Goal: Navigation & Orientation: Find specific page/section

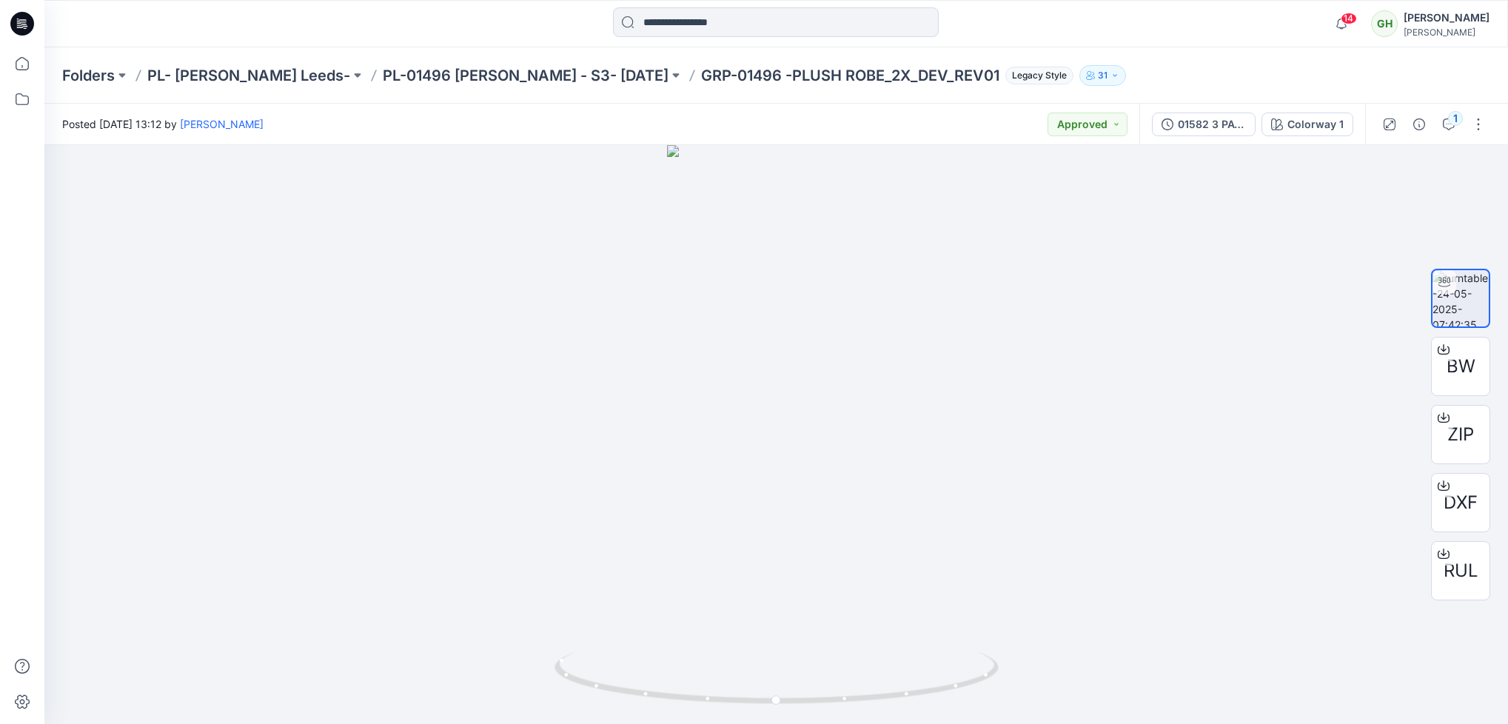
click at [27, 14] on icon at bounding box center [22, 24] width 24 height 24
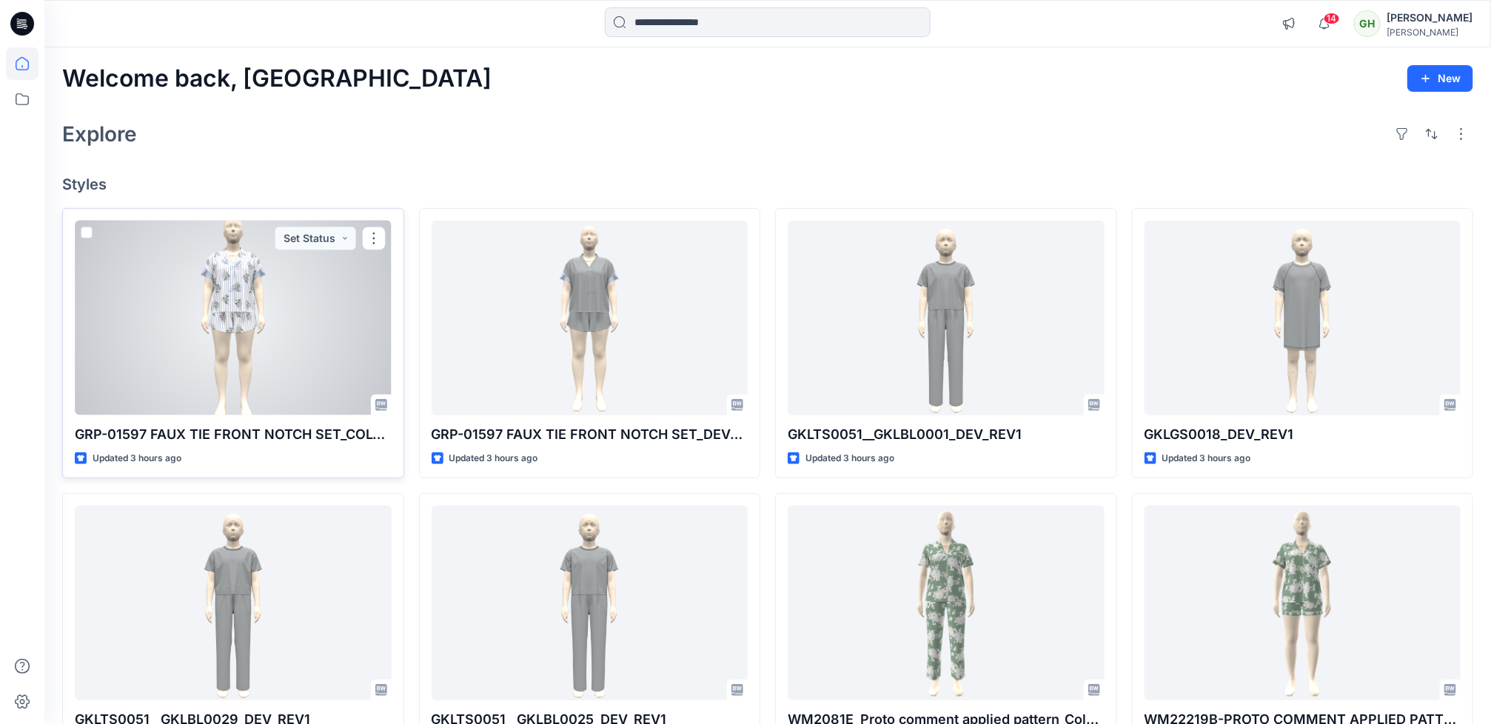
click at [261, 363] on div at bounding box center [233, 318] width 317 height 195
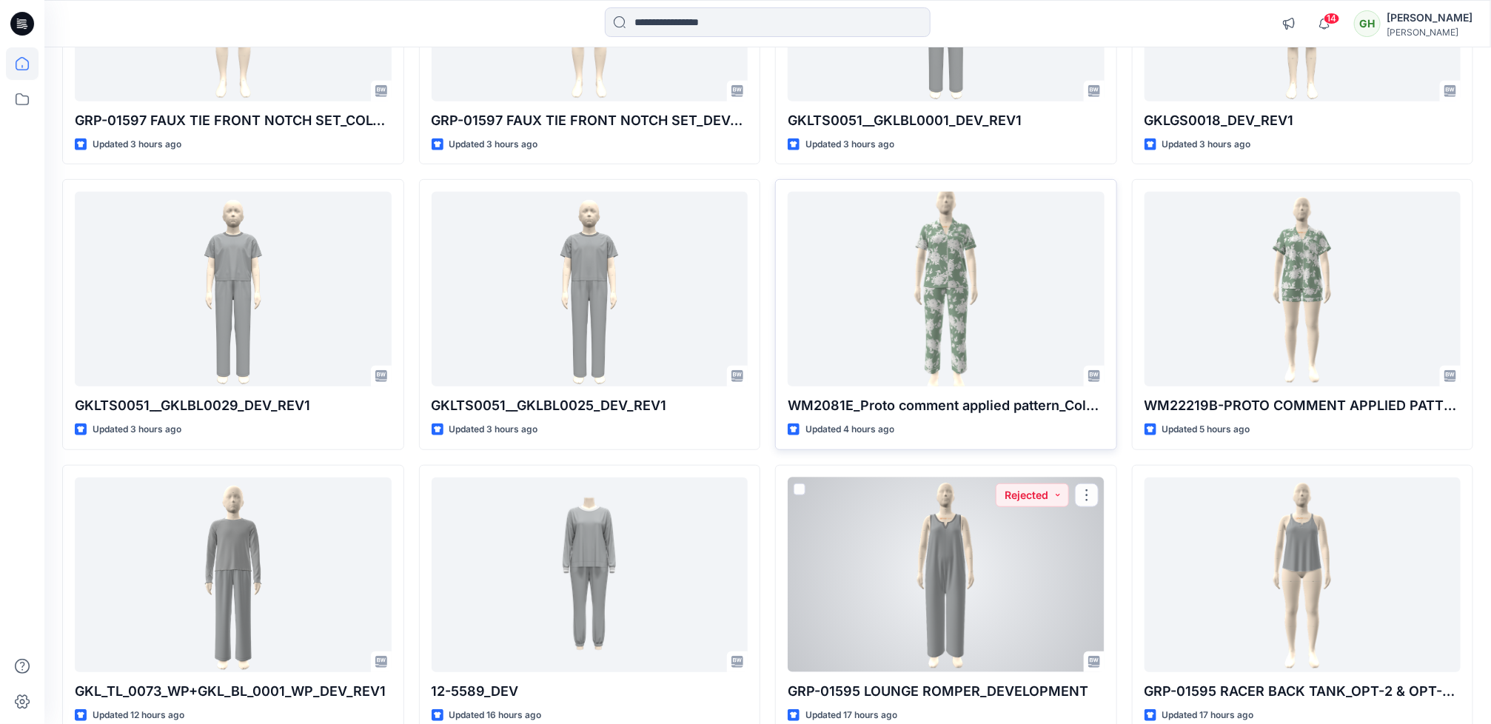
scroll to position [333, 0]
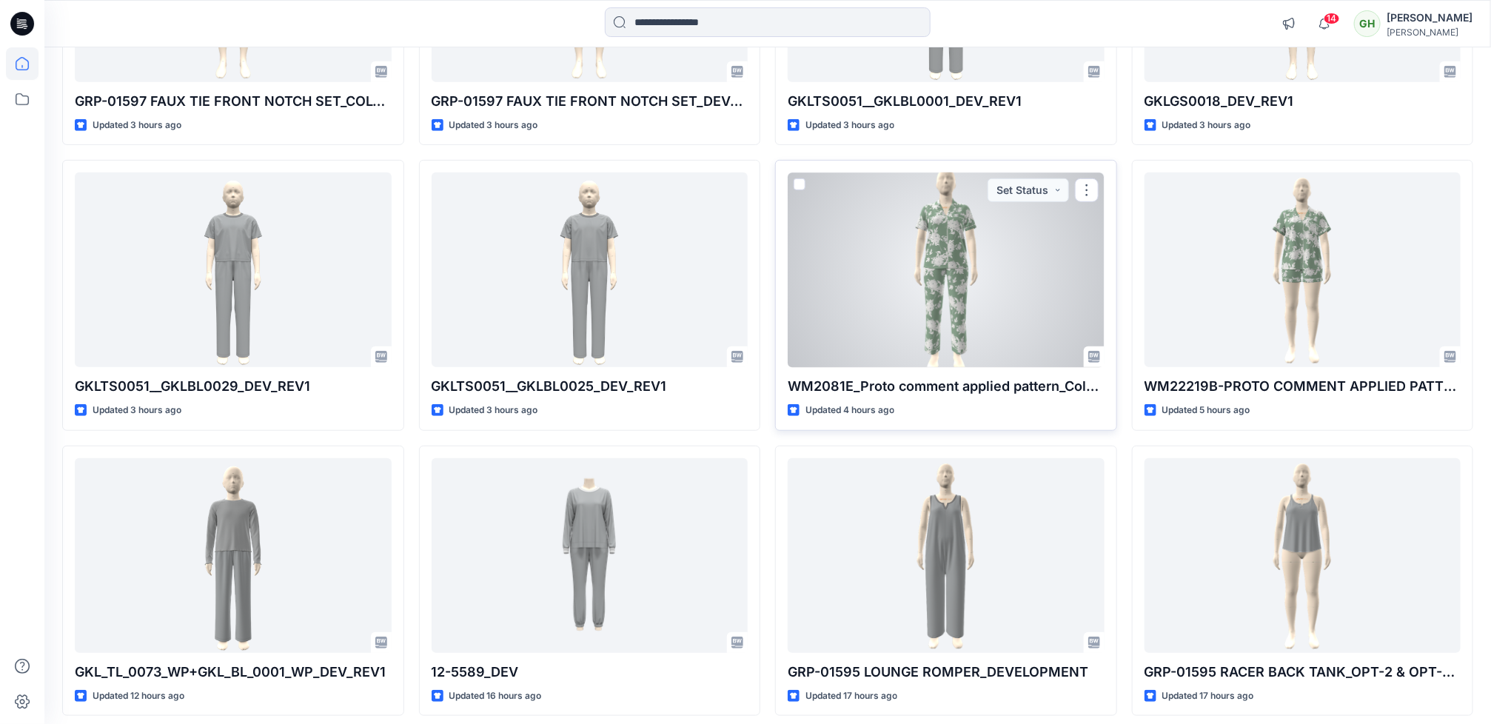
click at [910, 280] on div at bounding box center [946, 269] width 317 height 195
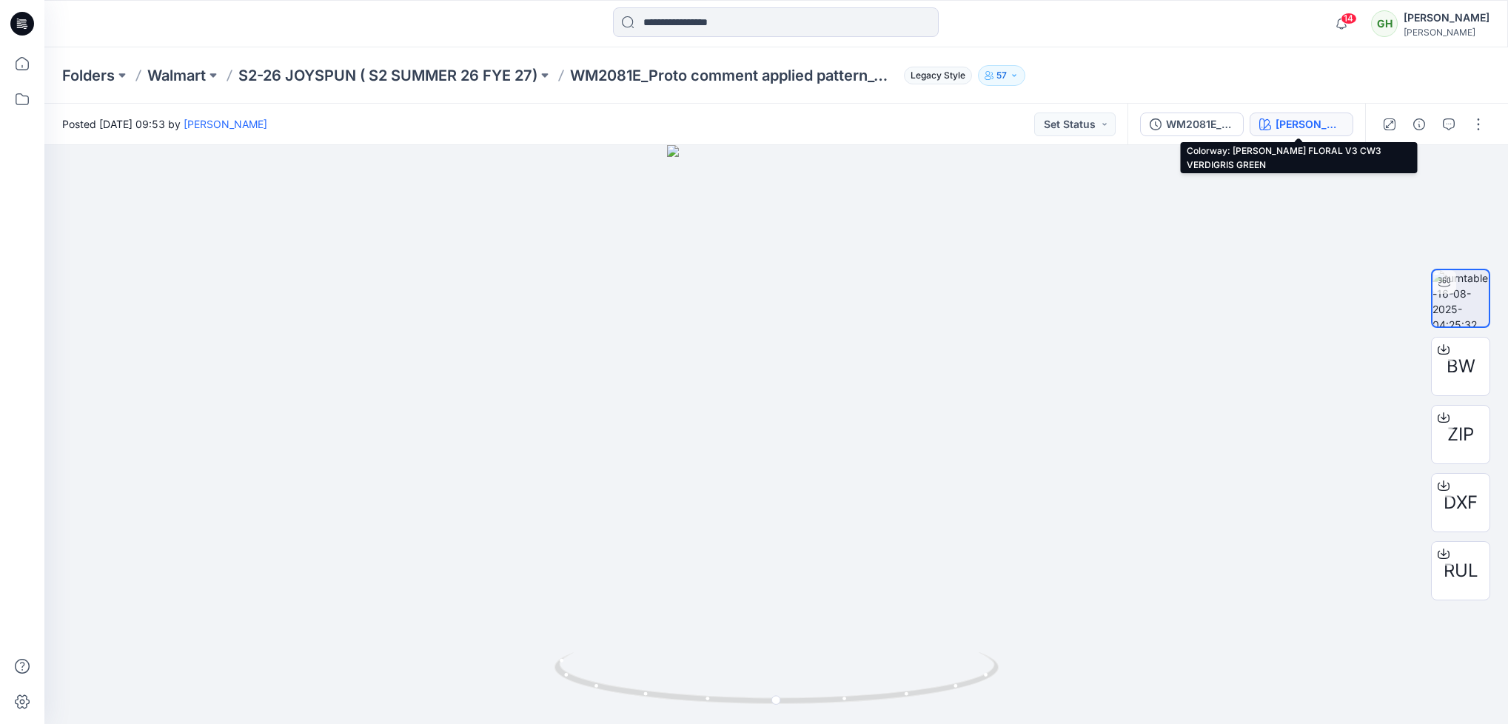
click at [1319, 130] on div "[PERSON_NAME] FLORAL V3 CW3 VERDIGRIS GREEN" at bounding box center [1309, 124] width 68 height 16
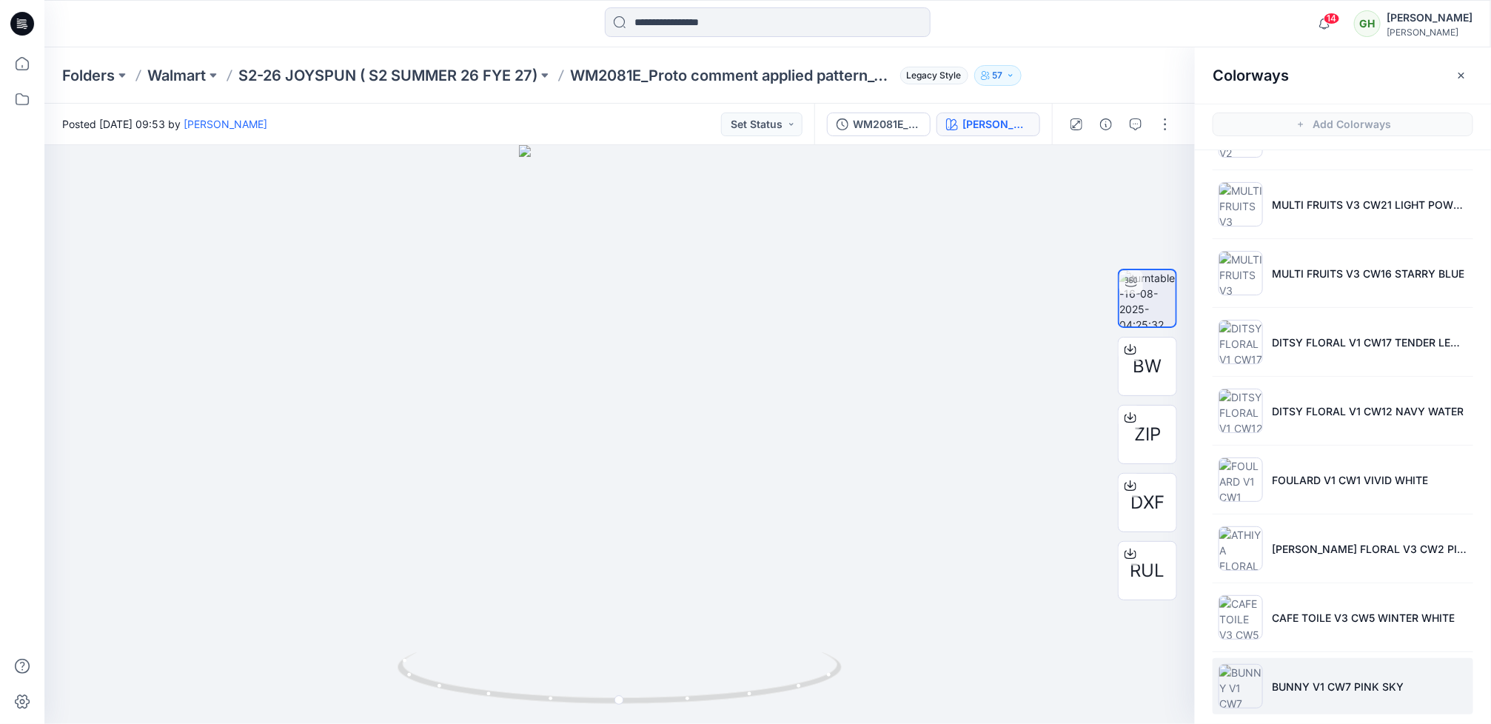
scroll to position [349, 0]
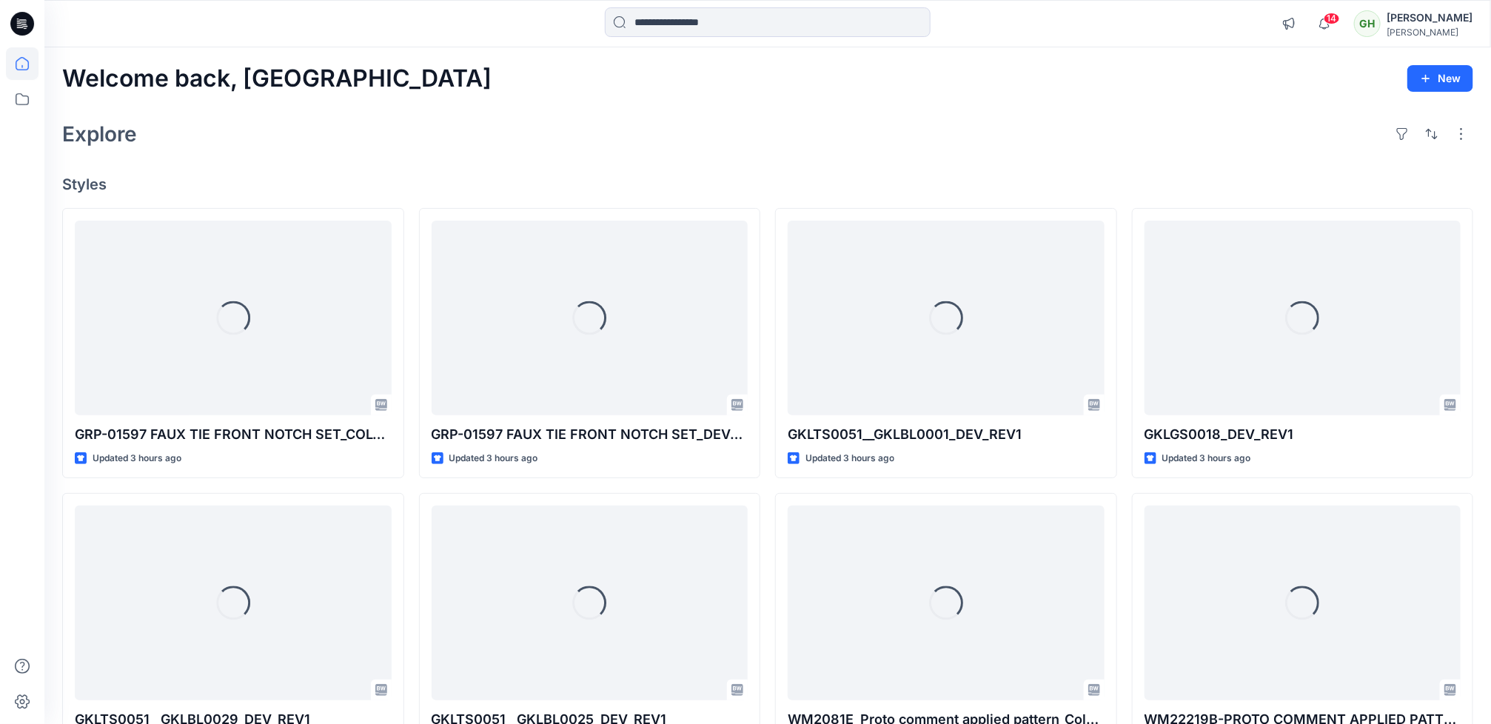
scroll to position [333, 0]
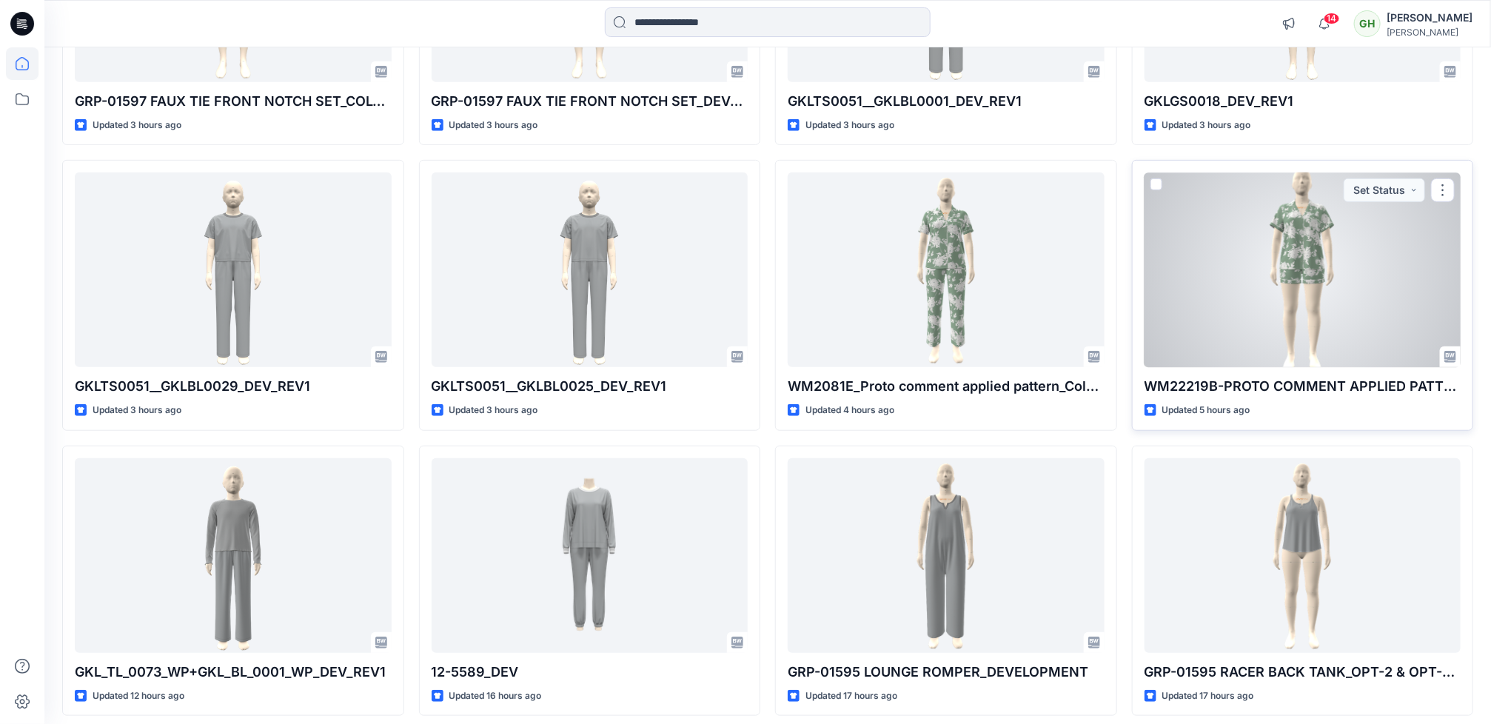
click at [1315, 291] on div at bounding box center [1302, 269] width 317 height 195
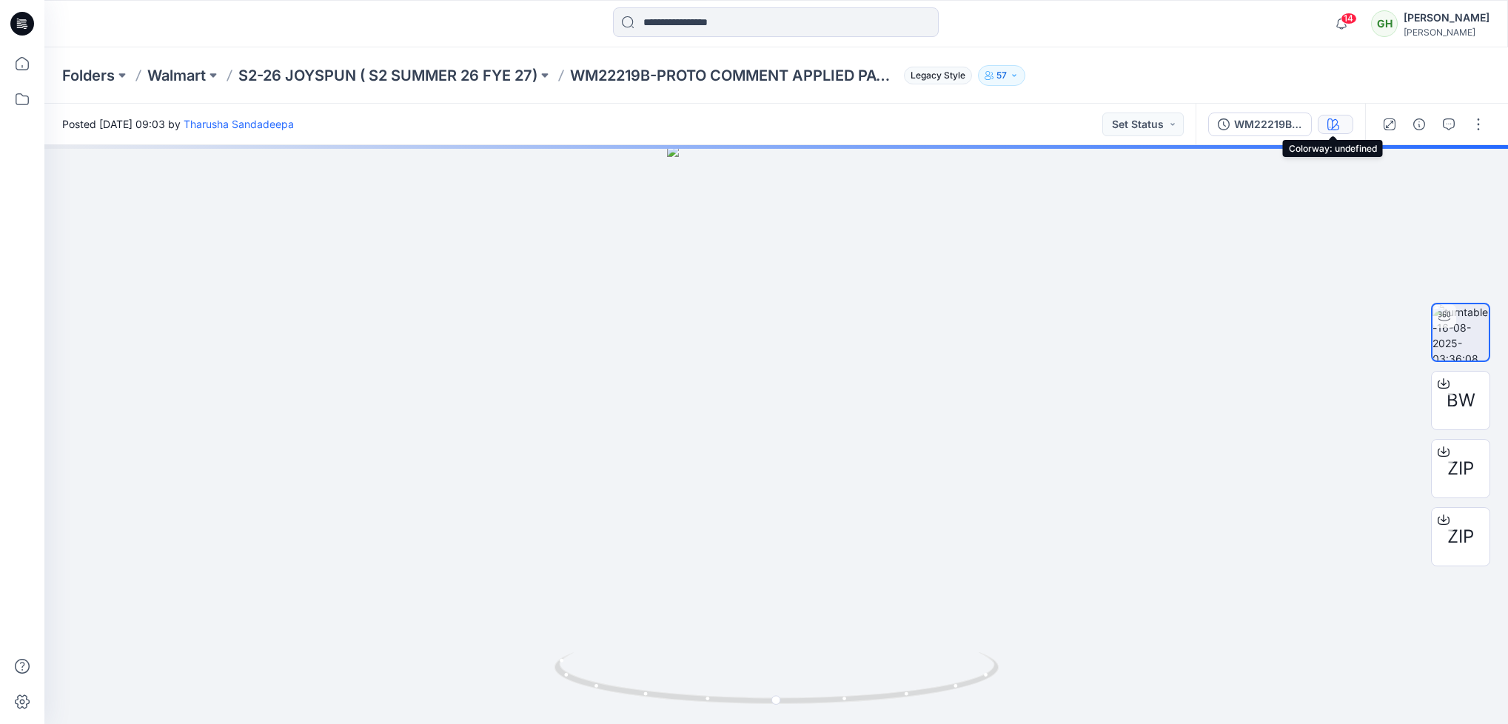
click at [1320, 127] on button "button" at bounding box center [1336, 124] width 36 height 19
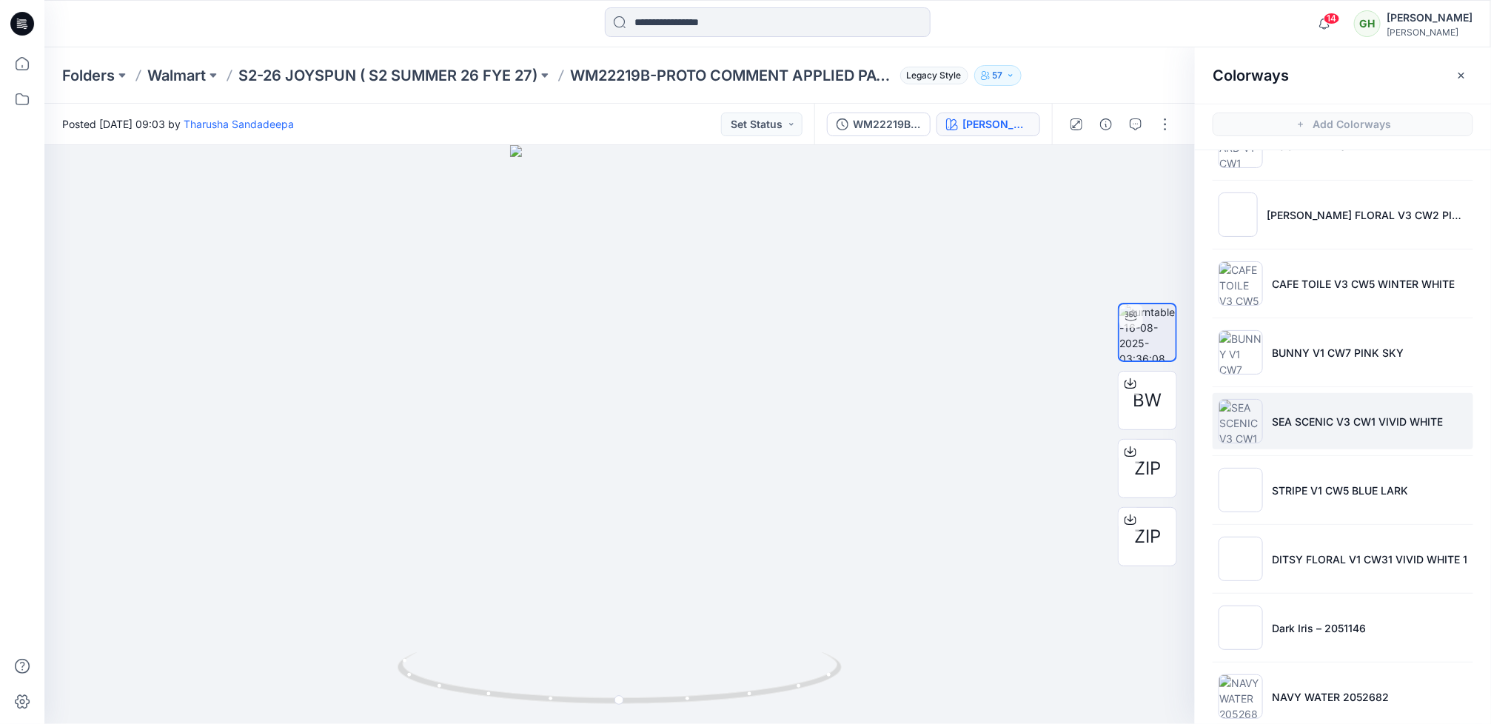
scroll to position [765, 0]
